Goal: Information Seeking & Learning: Learn about a topic

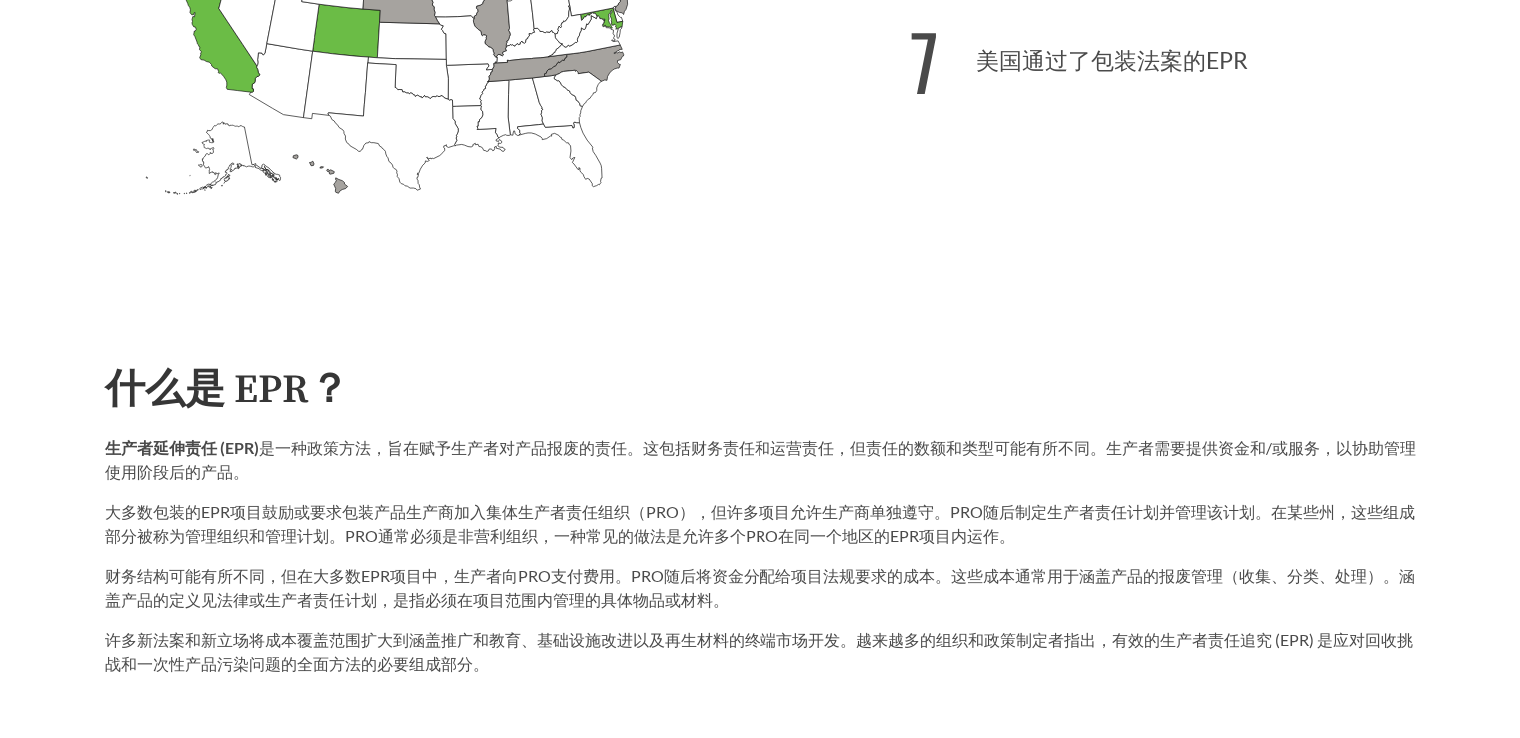
scroll to position [999, 0]
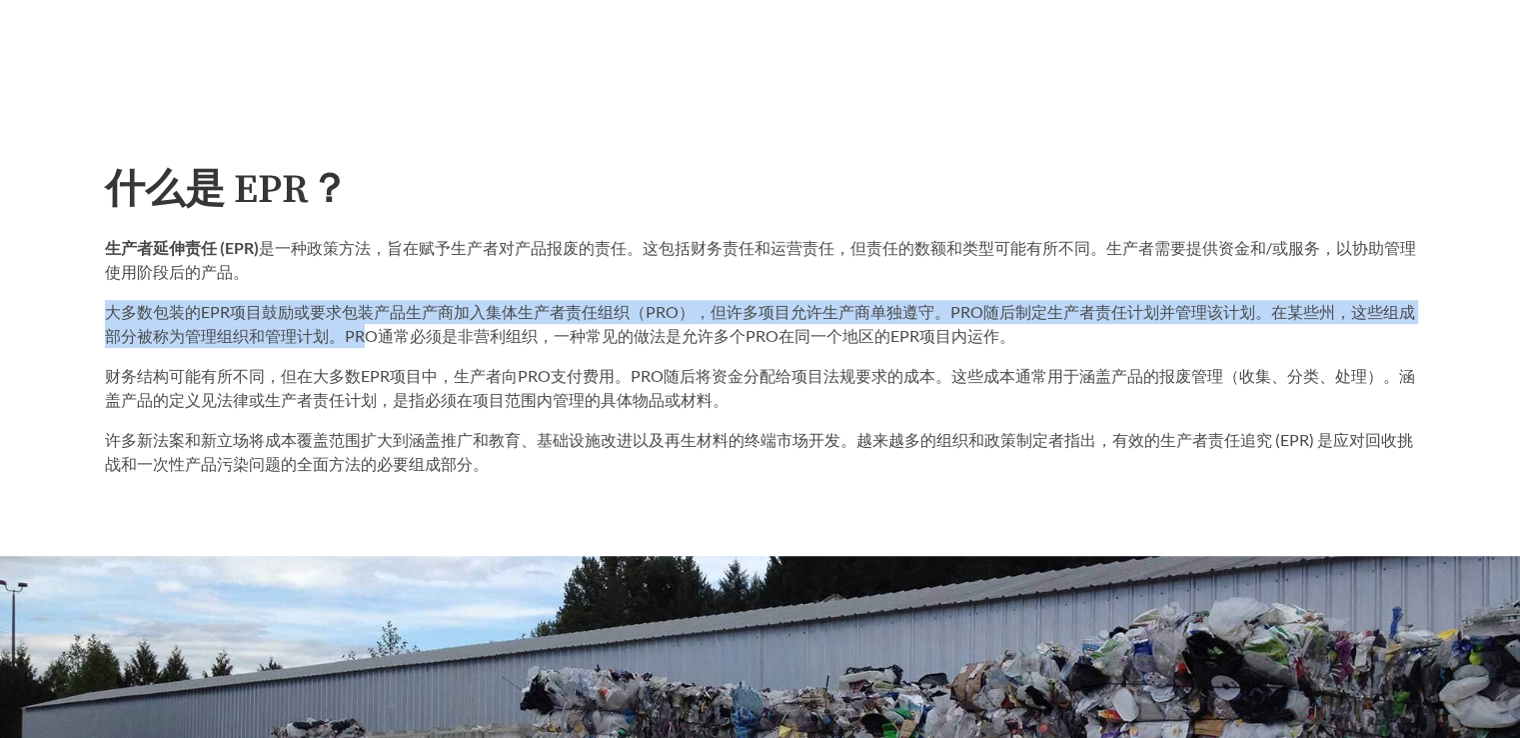
drag, startPoint x: 108, startPoint y: 312, endPoint x: 360, endPoint y: 337, distance: 253.1
click at [360, 337] on font "大多数包装的EPR项目鼓励或要求包装产品生产商加入集体生产者责任组织（PRO），但许多项目允许生产商单独遵守。PRO随后制定生产者责任计划并管理该计划。在某些…" at bounding box center [760, 323] width 1310 height 43
click at [407, 287] on div "生产者延伸责任 (EPR) 是一种政策方法，旨在赋予生产者对产品报废的责任。这包括财务责任和运营责任，但责任的数额和类型可能有所不同。生产者需要提供资金和/或…" at bounding box center [760, 292] width 1311 height 112
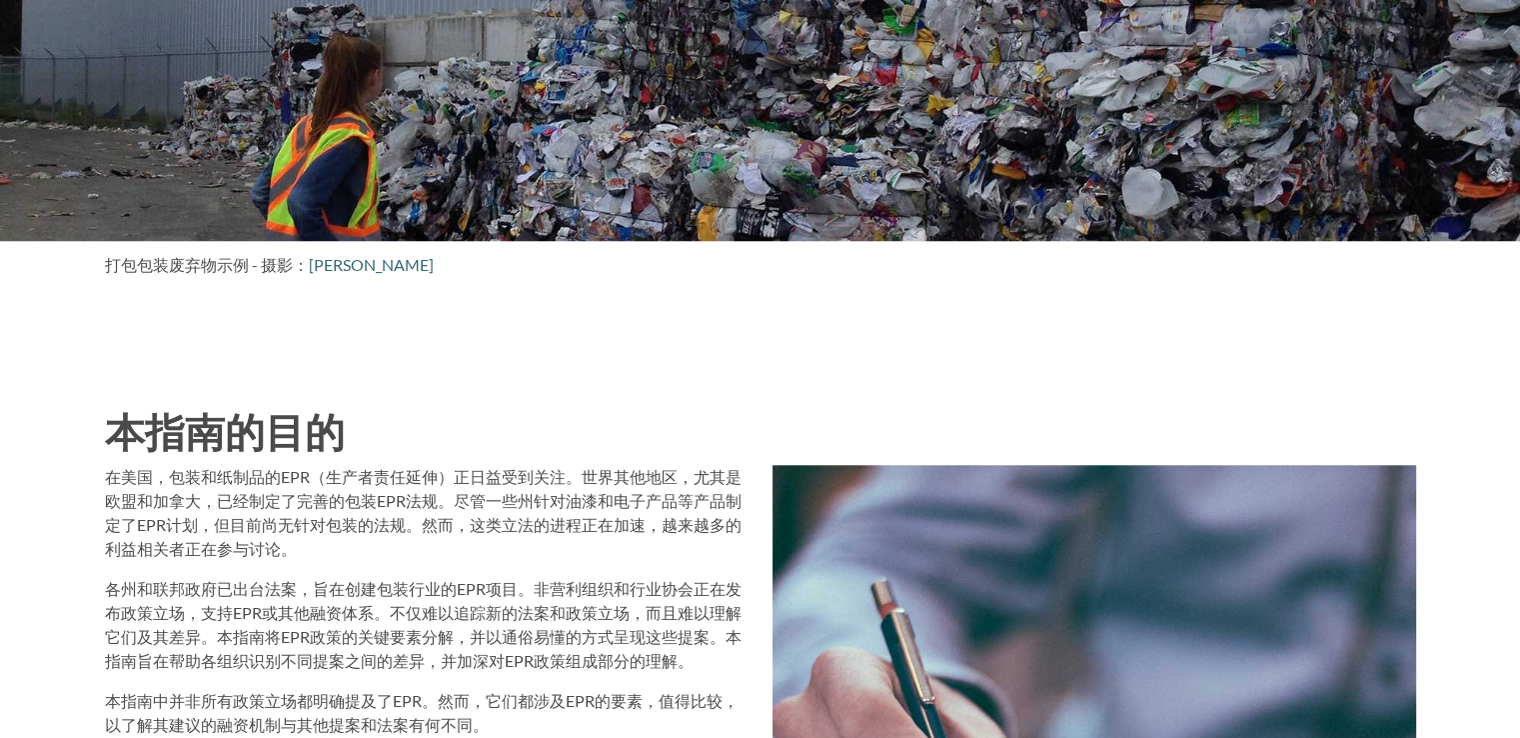
scroll to position [1799, 0]
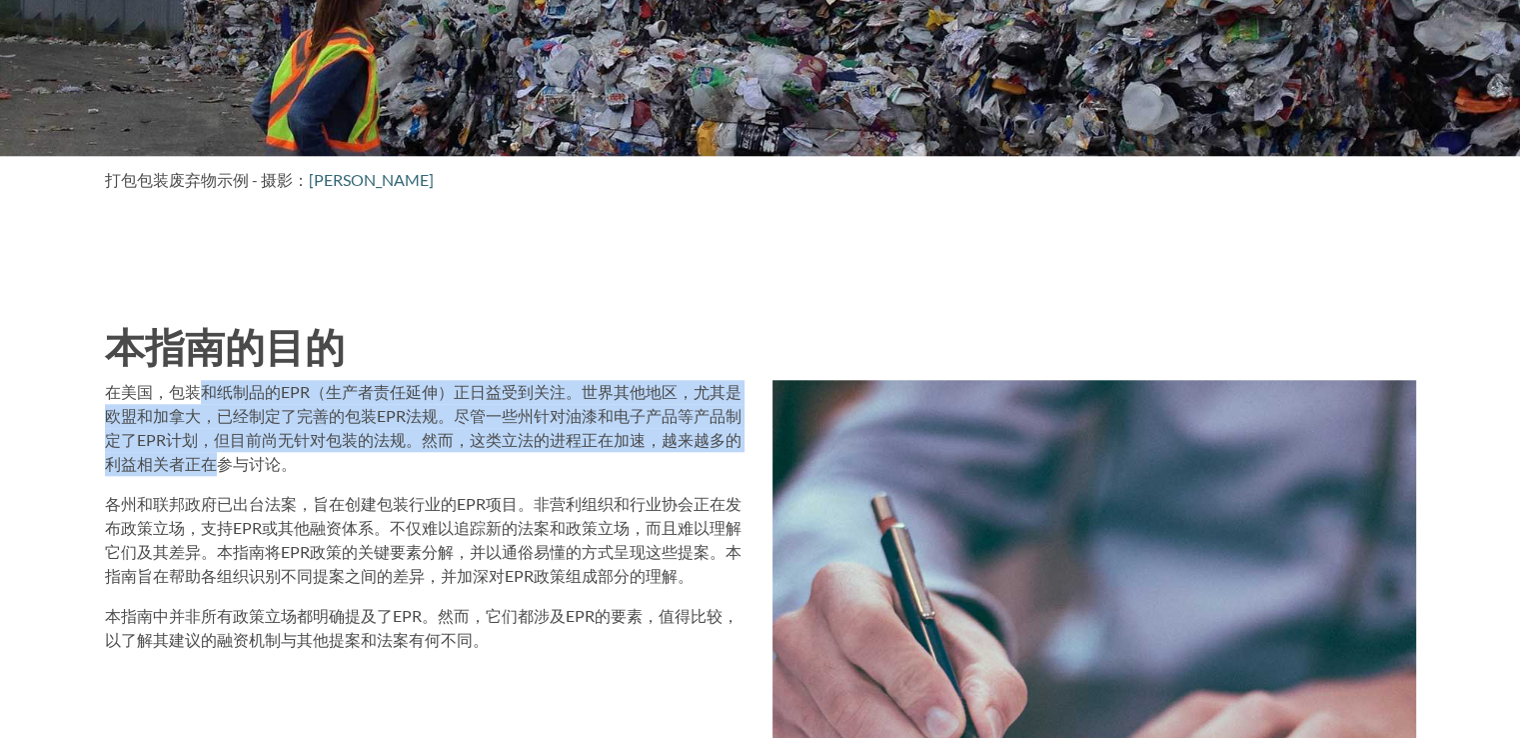
drag, startPoint x: 194, startPoint y: 405, endPoint x: 220, endPoint y: 459, distance: 59.9
click at [220, 459] on p "在美国，包装和纸制品的EPR（生产者责任延伸）正日益受到关注。世界其他地区，尤其是欧盟和加拿大，已经制定了完善的包装EPR法规。尽管一些州针对油漆和电子产品等…" at bounding box center [427, 428] width 644 height 96
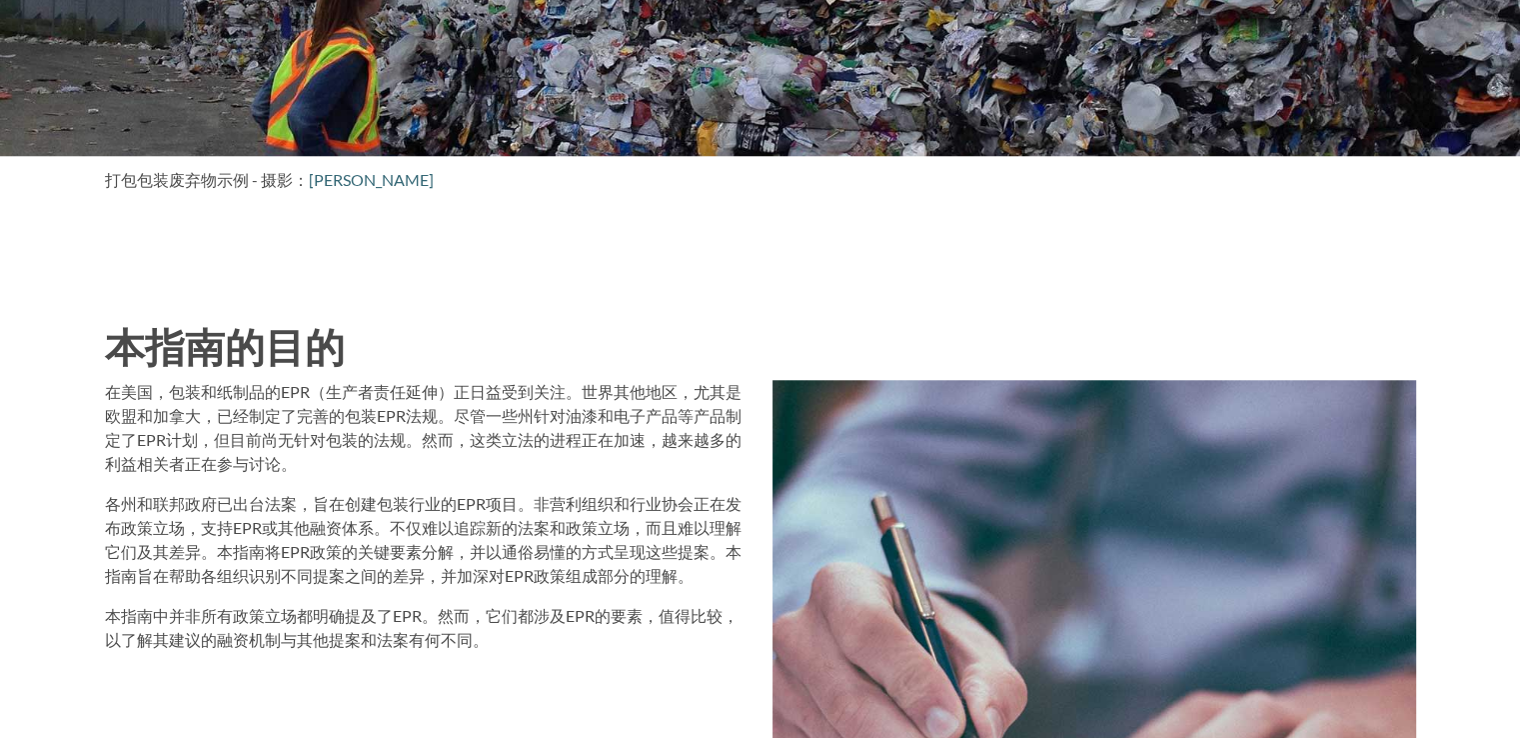
click at [353, 468] on p "在美国，包装和纸制品的EPR（生产者责任延伸）正日益受到关注。世界其他地区，尤其是欧盟和加拿大，已经制定了完善的包装EPR法规。尽管一些州针对油漆和电子产品等…" at bounding box center [427, 428] width 644 height 96
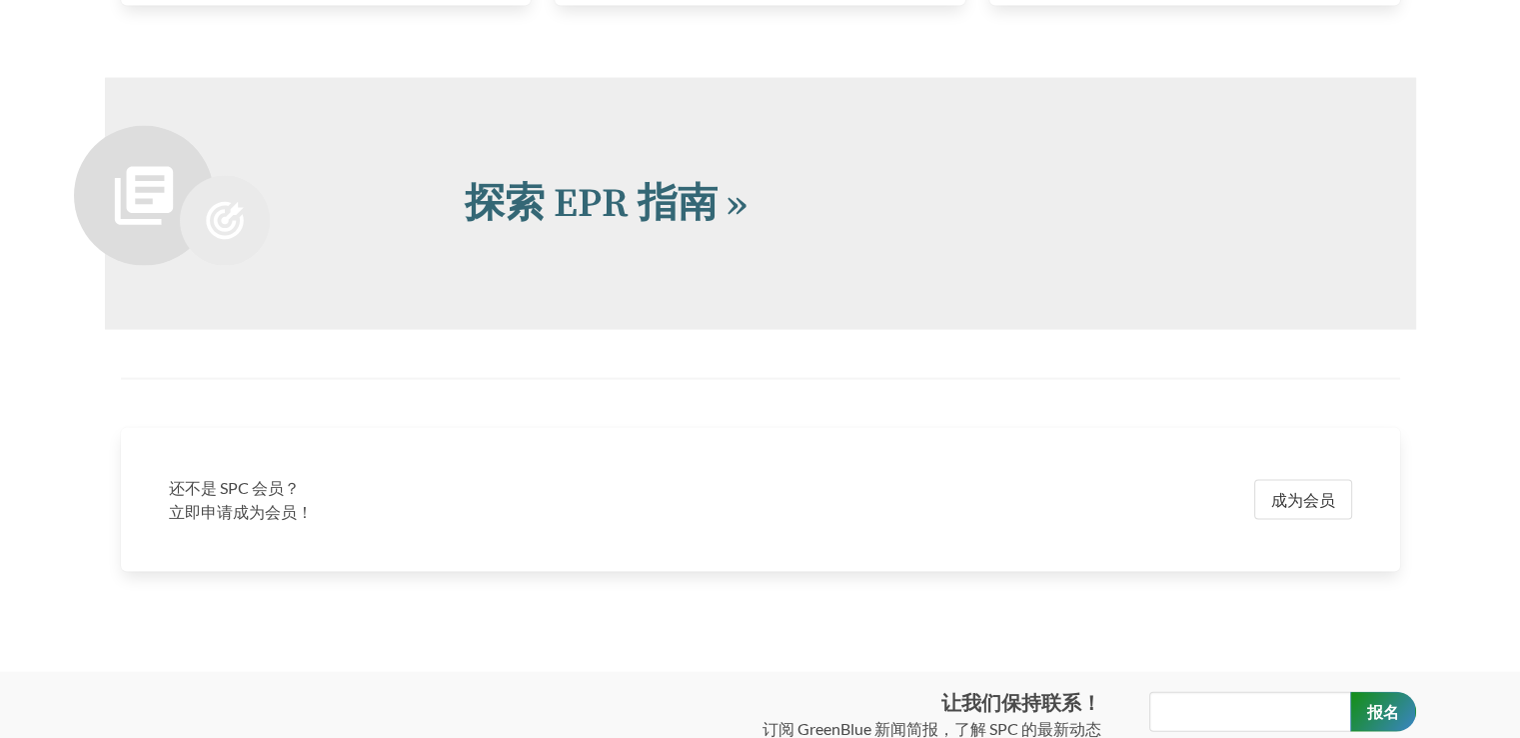
scroll to position [4316, 0]
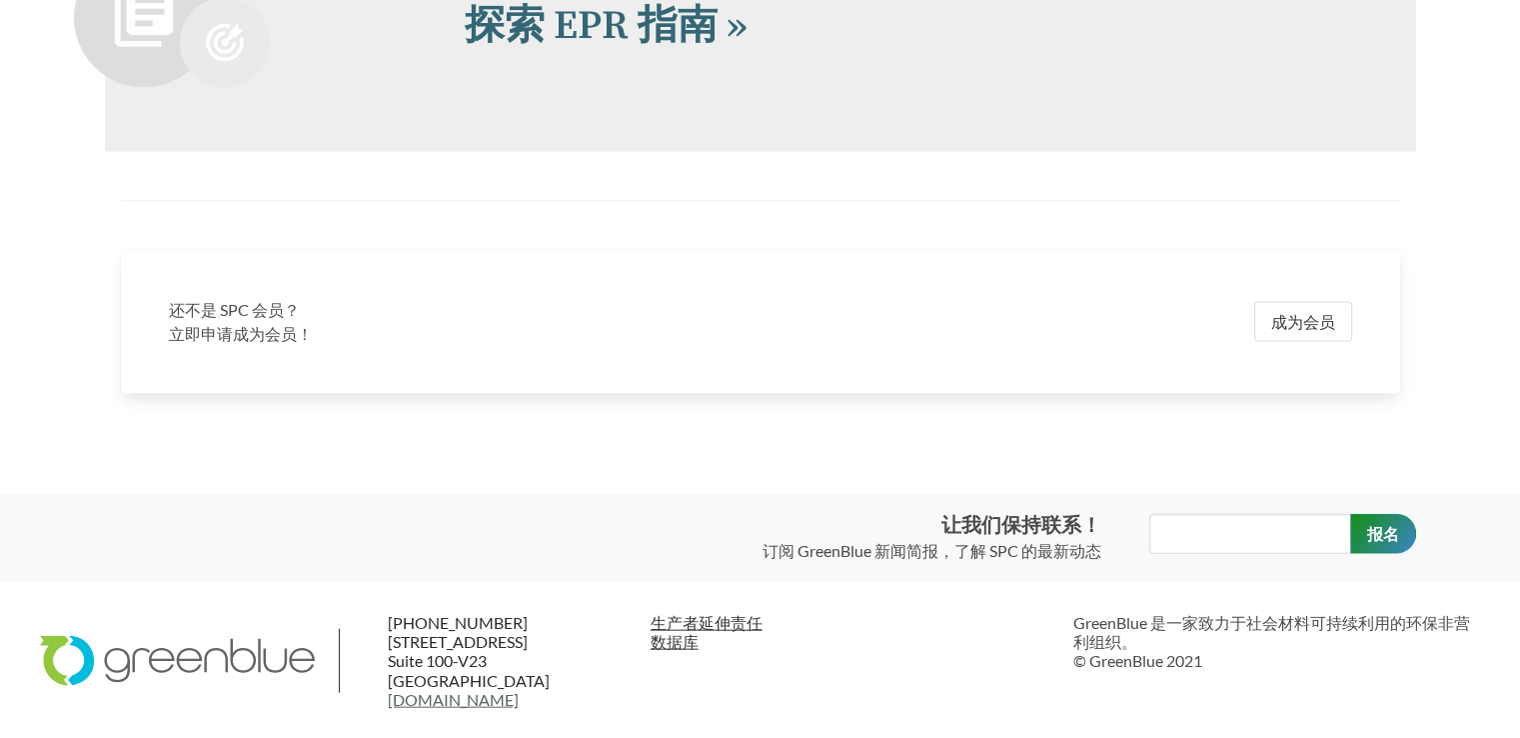
click at [689, 621] on font "生产者延伸责任" at bounding box center [707, 622] width 112 height 19
type input "Sign Up"
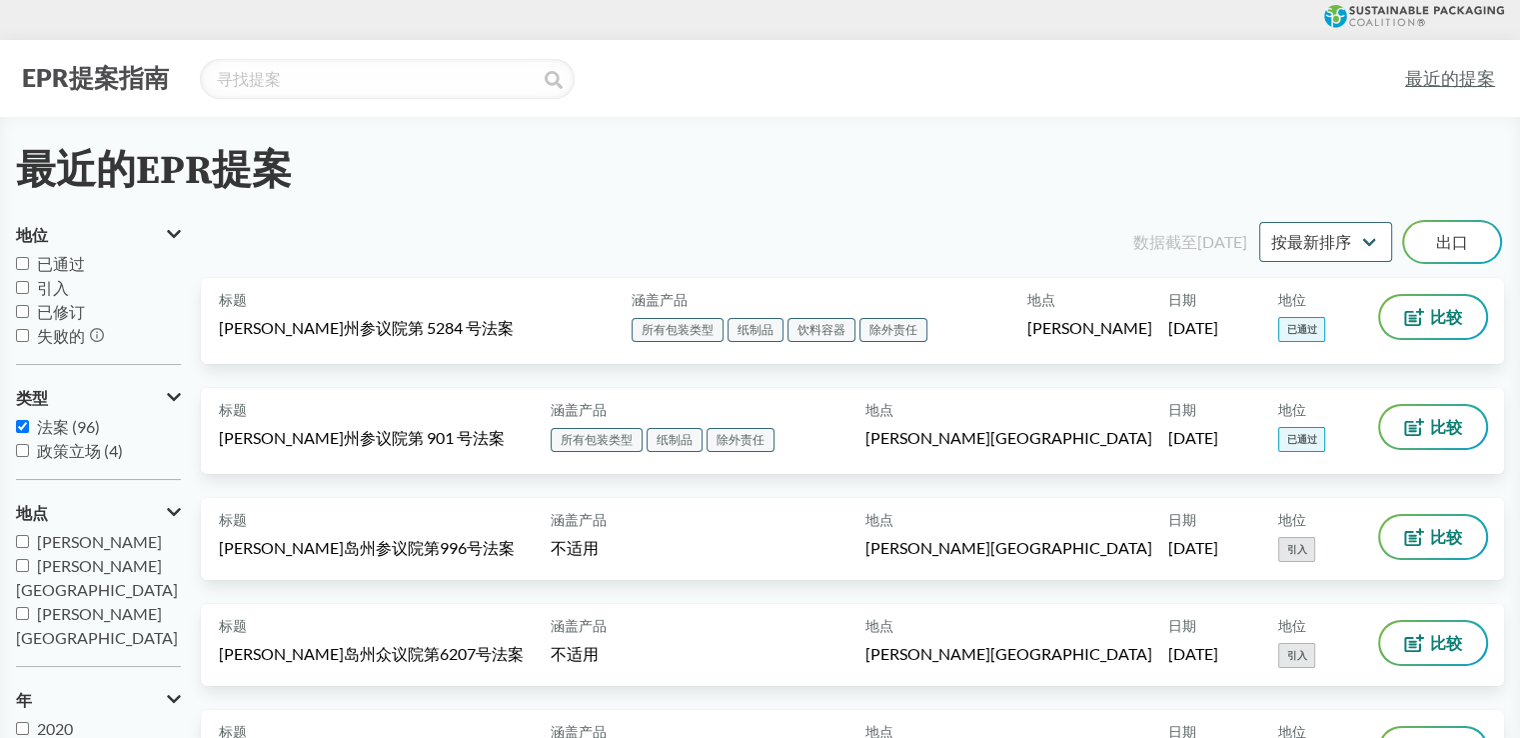
click at [495, 155] on div "最近的EPR提案" at bounding box center [760, 171] width 1488 height 45
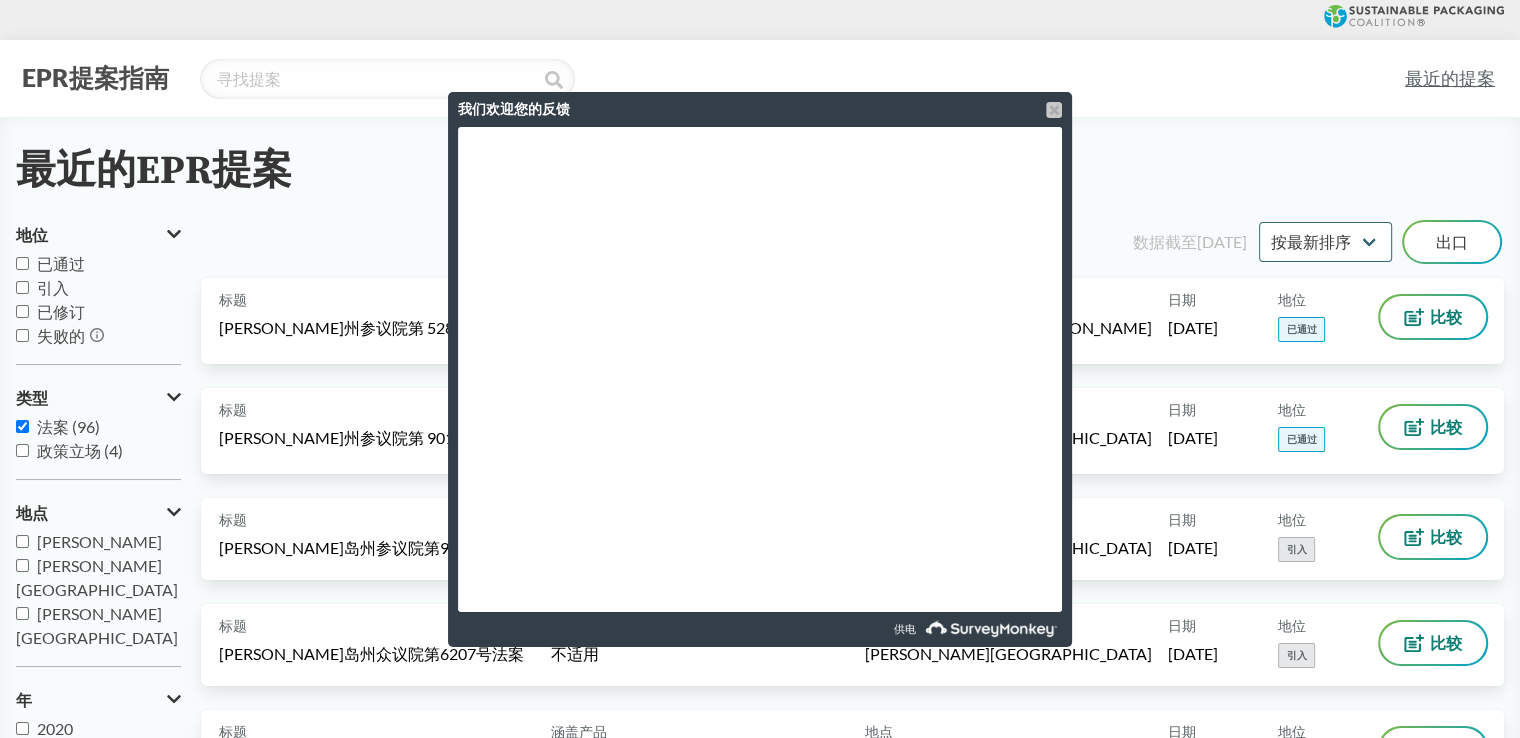
click at [1048, 110] on div at bounding box center [1054, 110] width 16 height 16
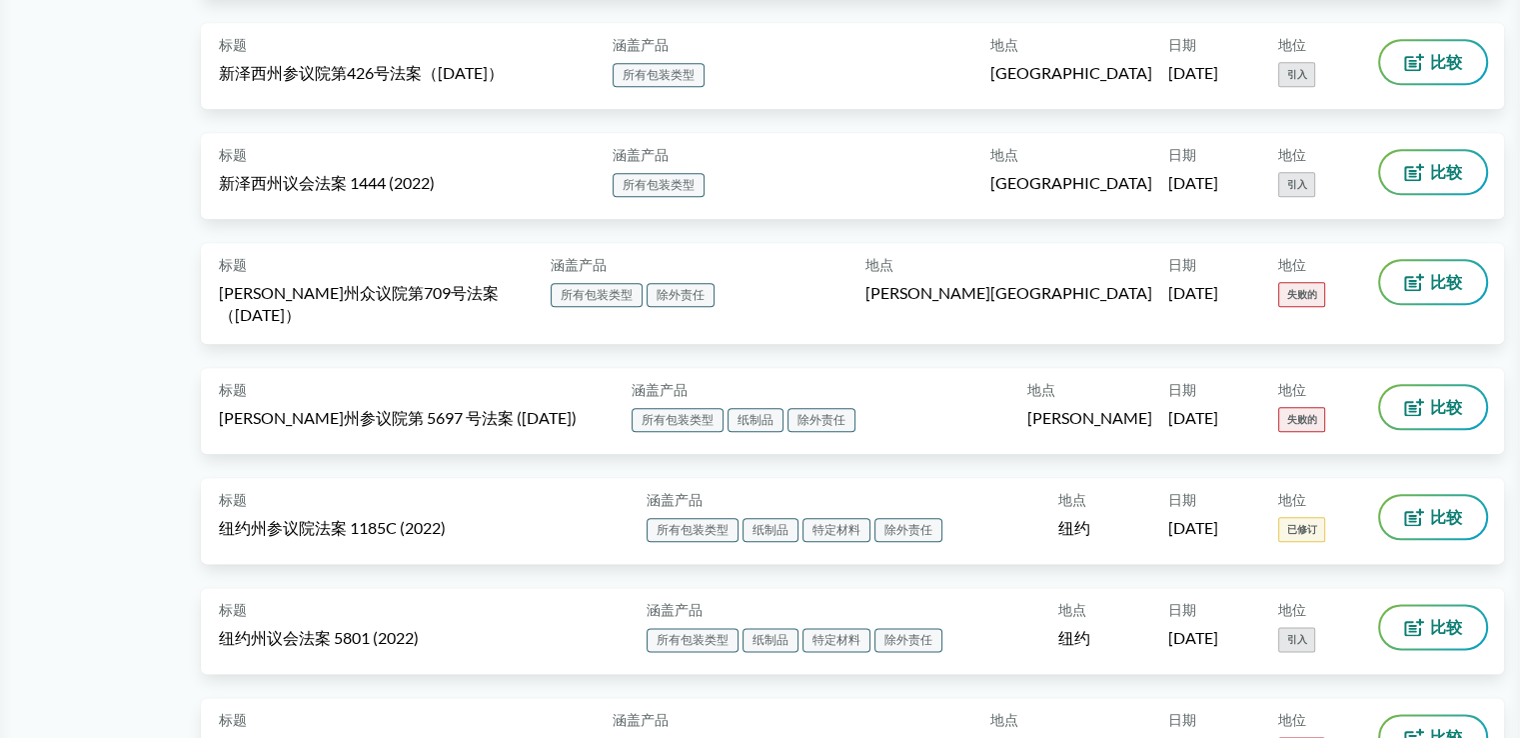
scroll to position [10227, 0]
